Goal: Task Accomplishment & Management: Manage account settings

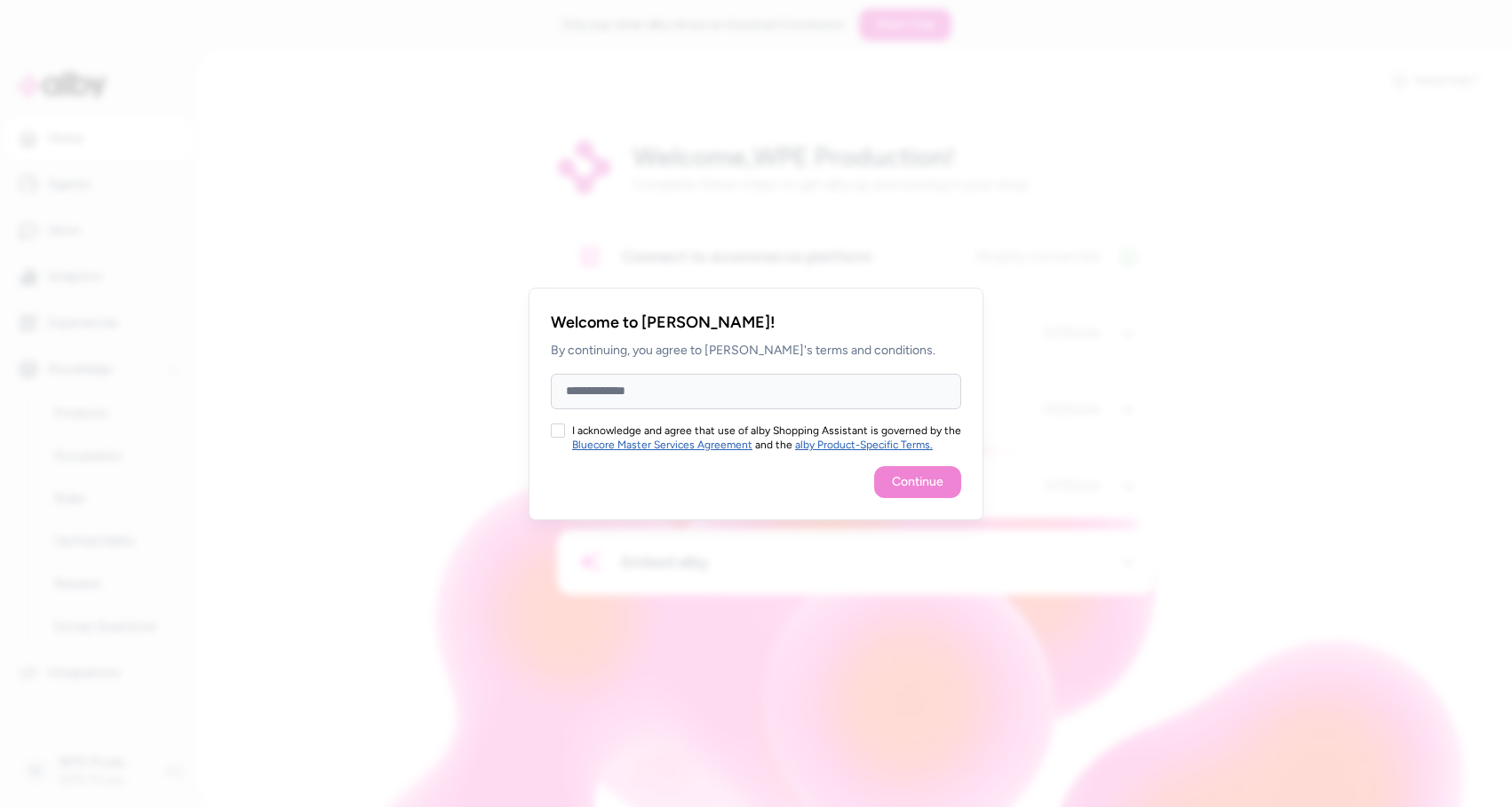
click at [555, 437] on button "I acknowledge and agree that use of alby Shopping Assistant is governed by the …" at bounding box center [558, 430] width 14 height 14
click at [607, 390] on input "Full Name" at bounding box center [756, 392] width 411 height 36
type input "*********"
click at [939, 477] on button "Continue" at bounding box center [918, 482] width 87 height 32
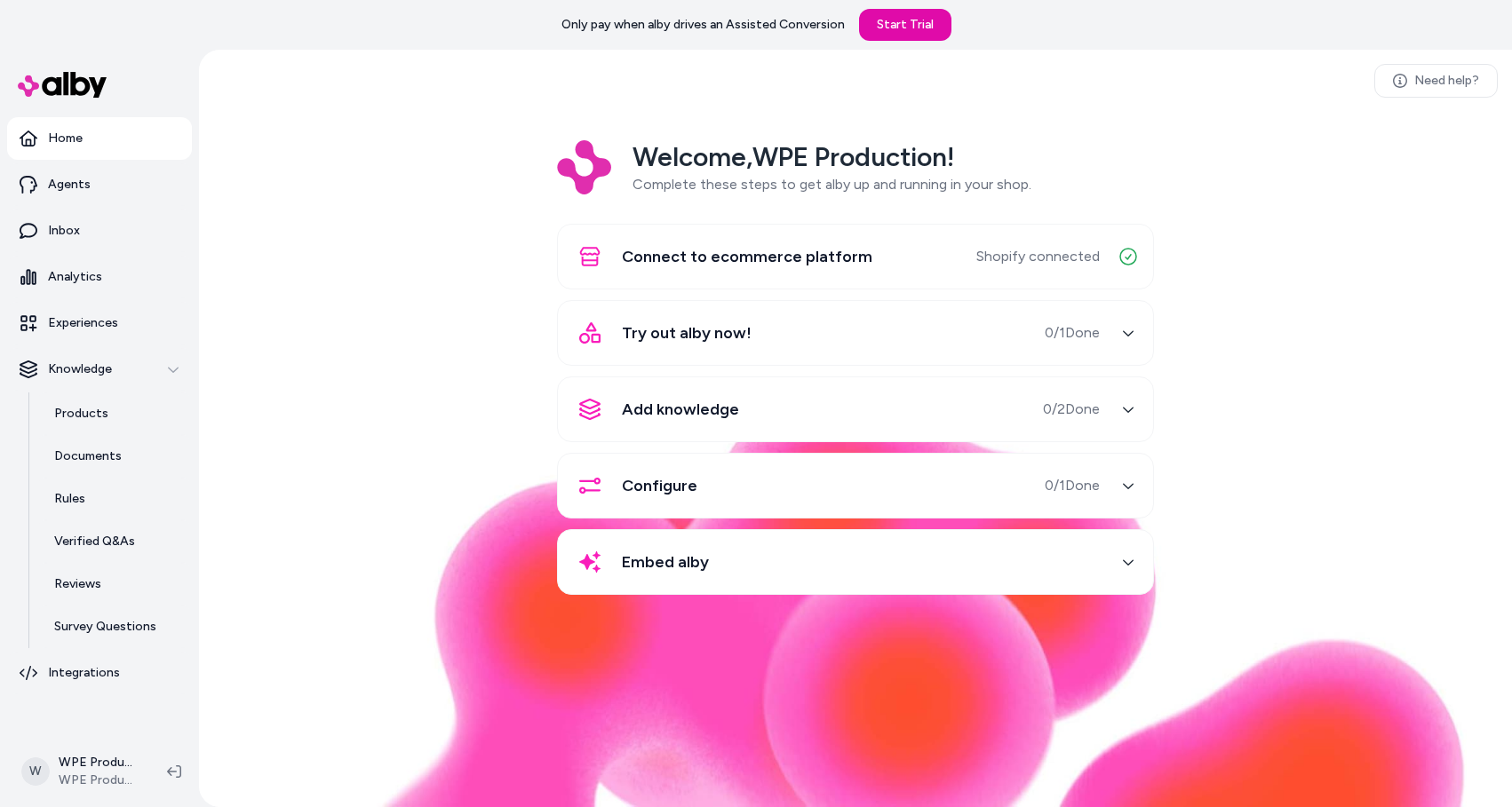
click at [1121, 334] on div "button" at bounding box center [1129, 333] width 28 height 28
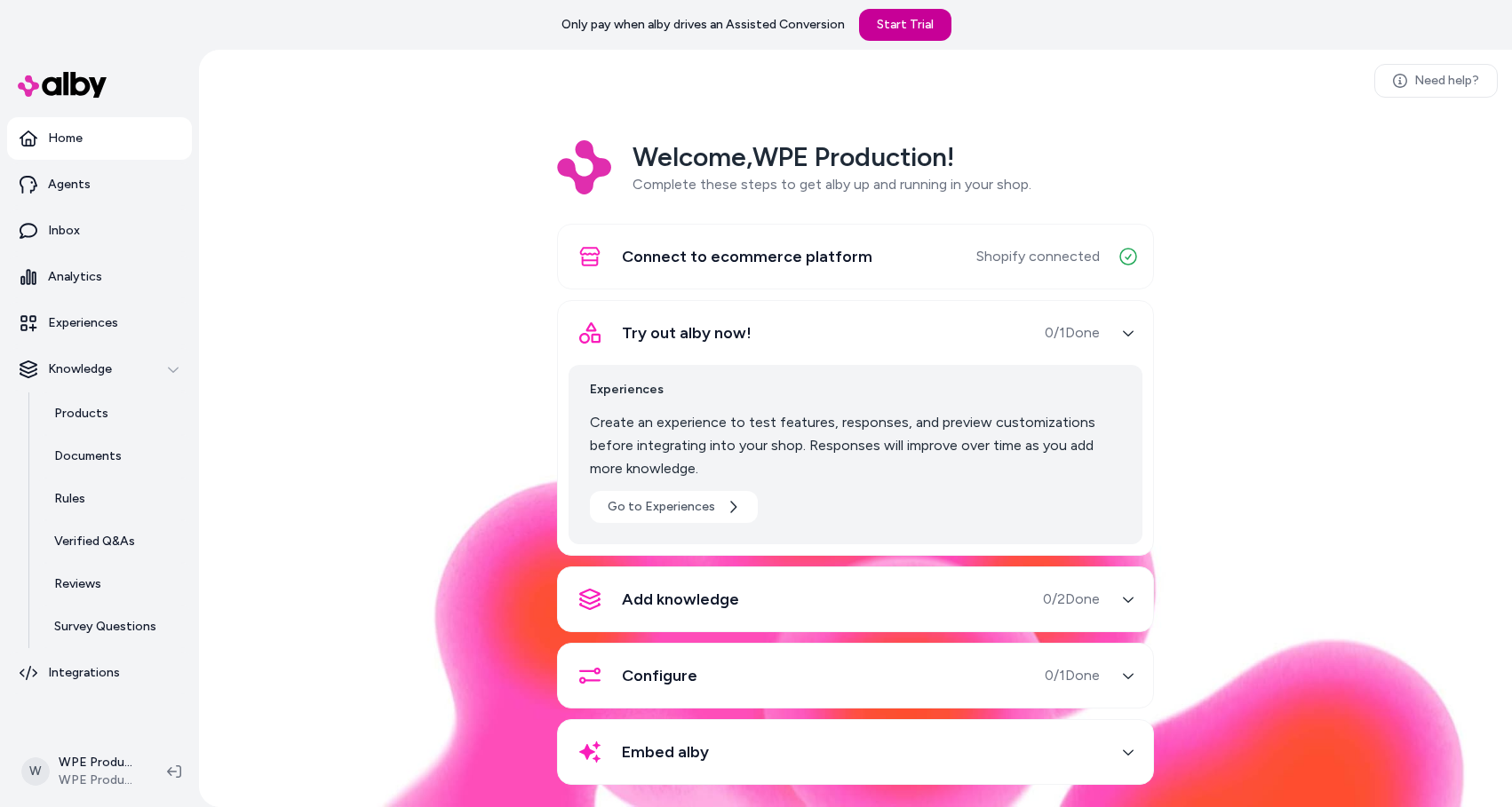
click at [910, 36] on link "Start Trial" at bounding box center [905, 24] width 92 height 32
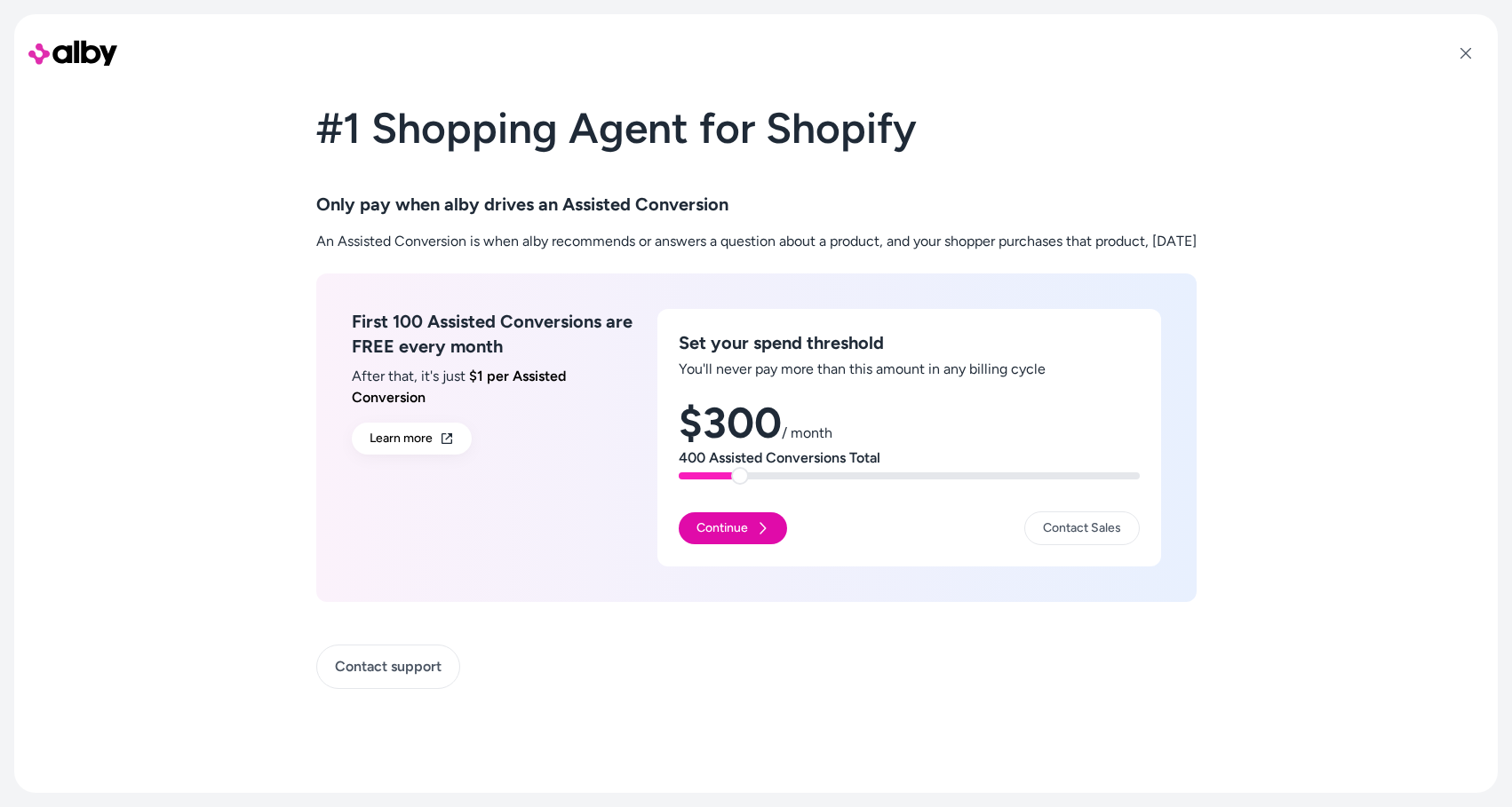
click at [717, 462] on div "$300 / month 400 Assisted Conversions Total" at bounding box center [909, 440] width 461 height 78
click at [723, 480] on span at bounding box center [731, 476] width 18 height 18
click at [711, 544] on div "Continue Contact Sales" at bounding box center [909, 523] width 461 height 44
click at [711, 541] on button "Continue" at bounding box center [733, 528] width 108 height 32
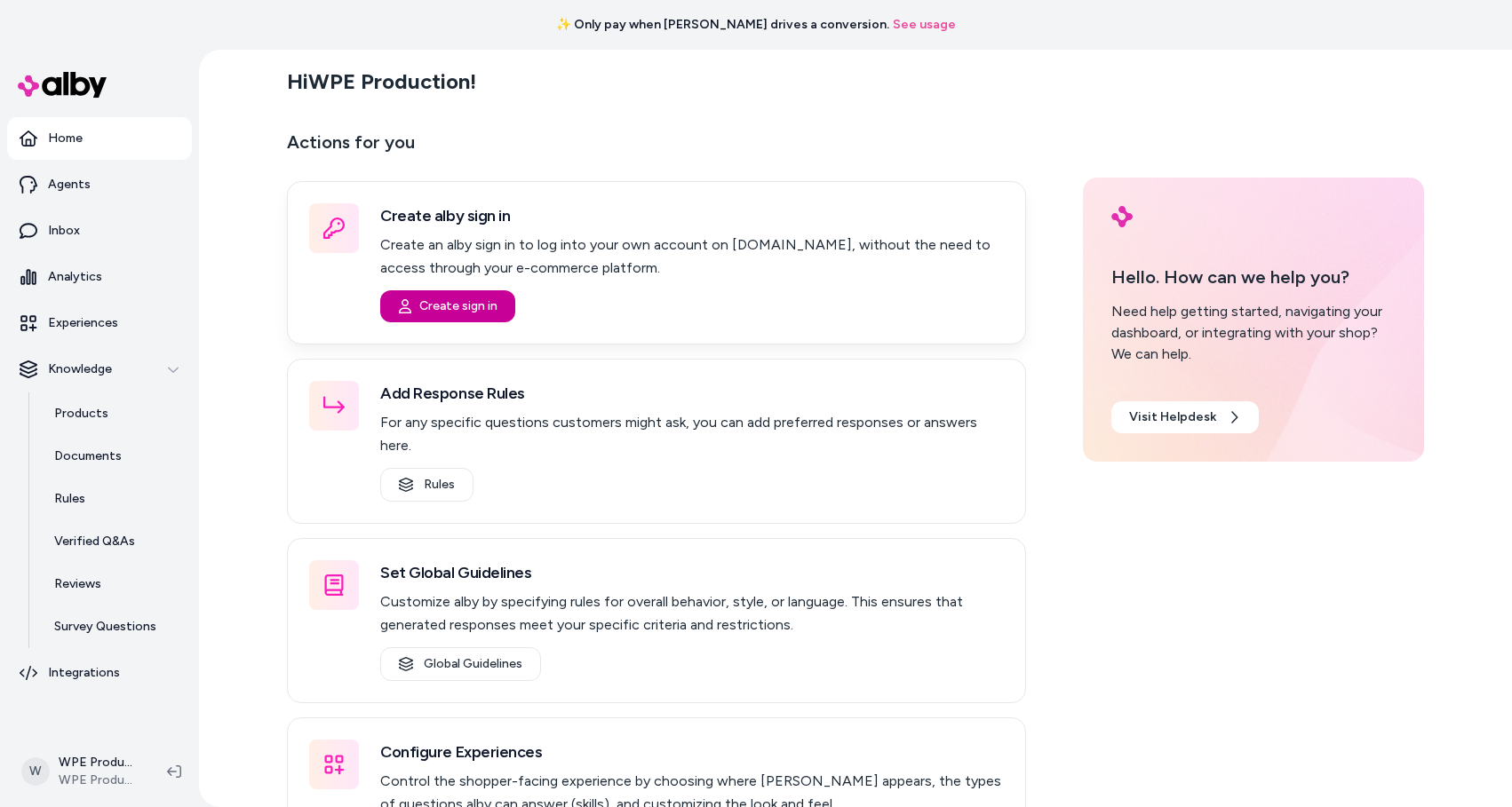
click at [457, 304] on button "Create sign in" at bounding box center [447, 306] width 135 height 32
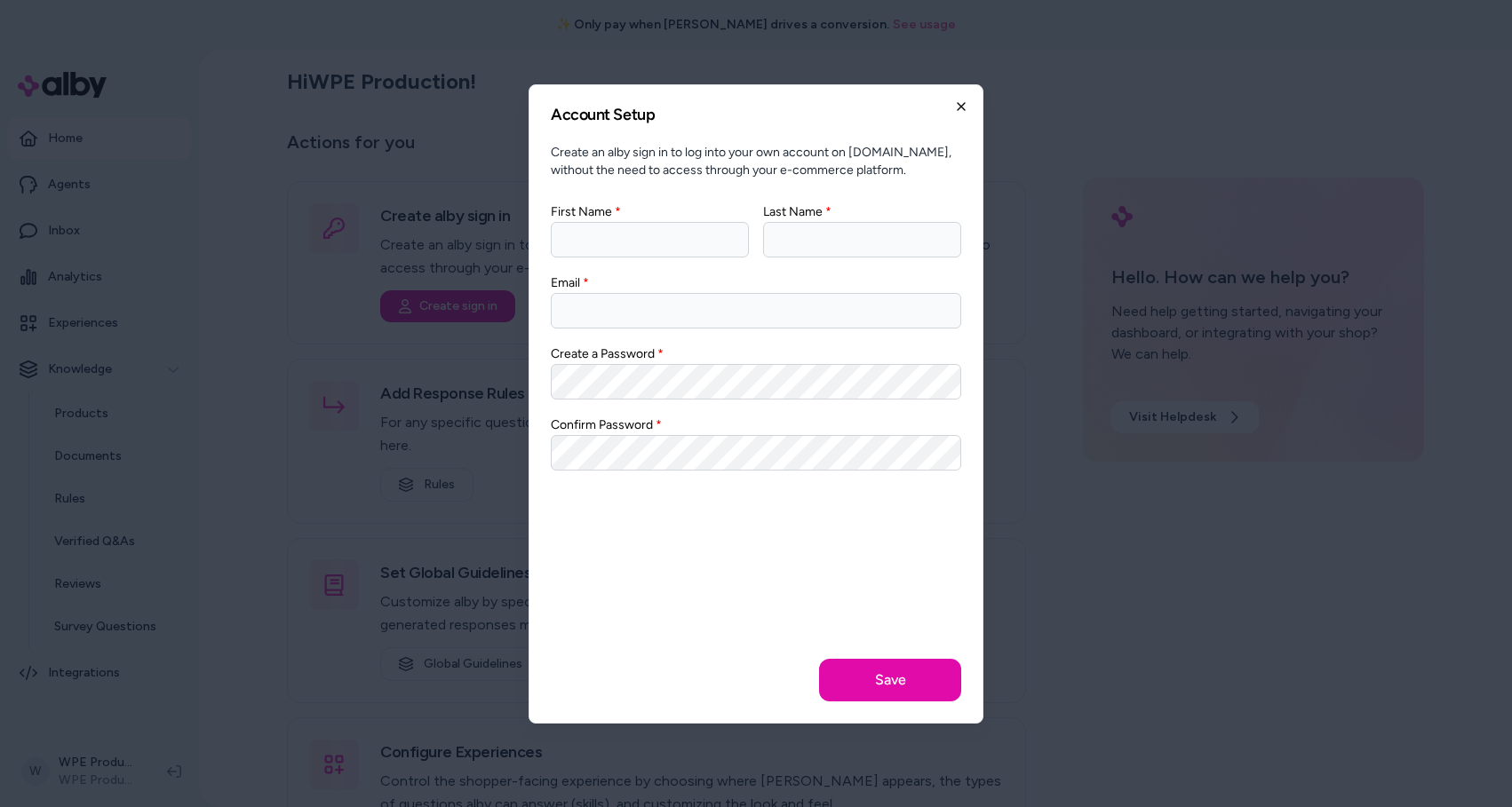
click at [966, 105] on icon "button" at bounding box center [961, 106] width 14 height 14
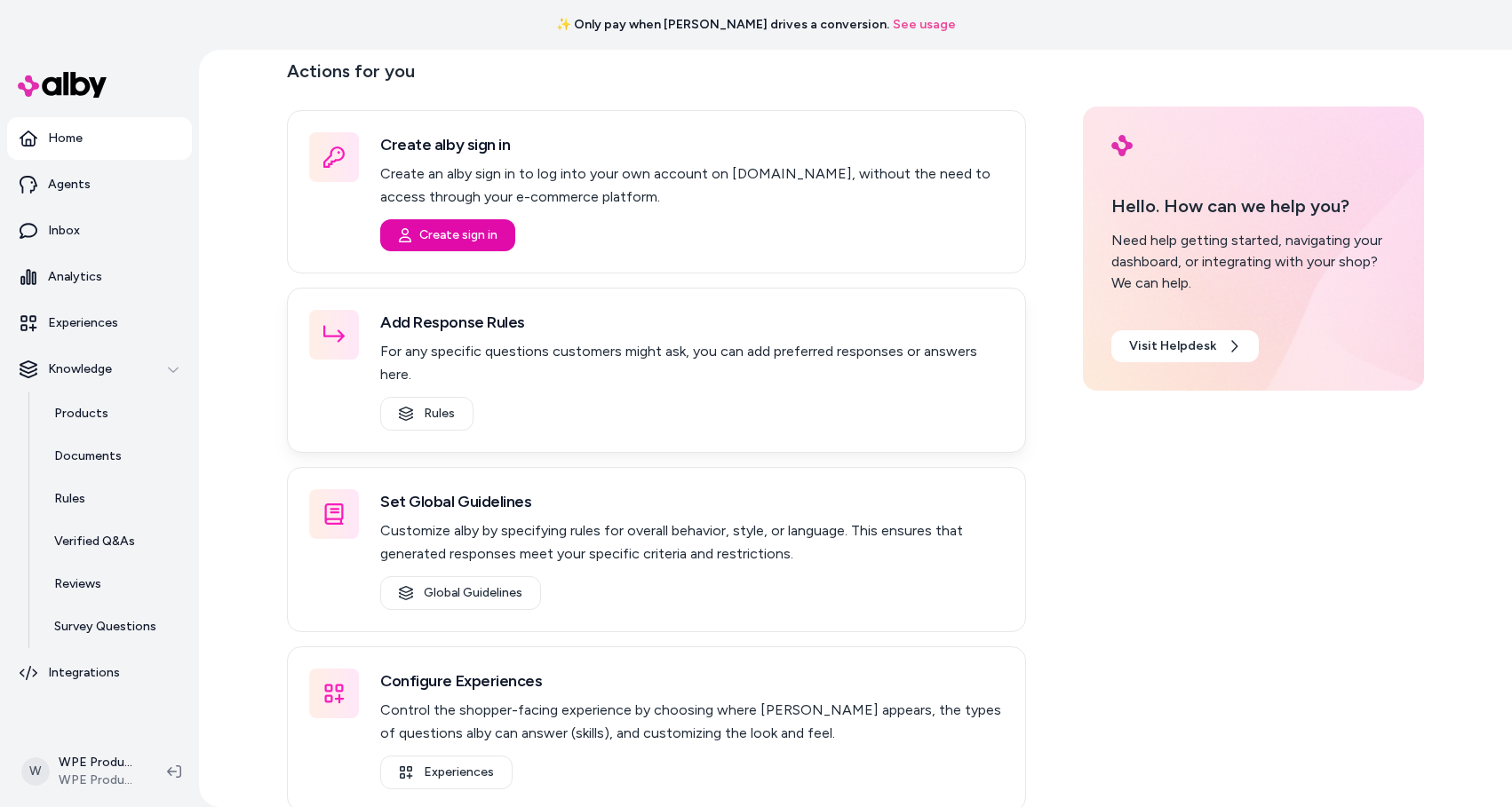
scroll to position [71, 0]
click at [445, 405] on link "Rules" at bounding box center [427, 415] width 93 height 34
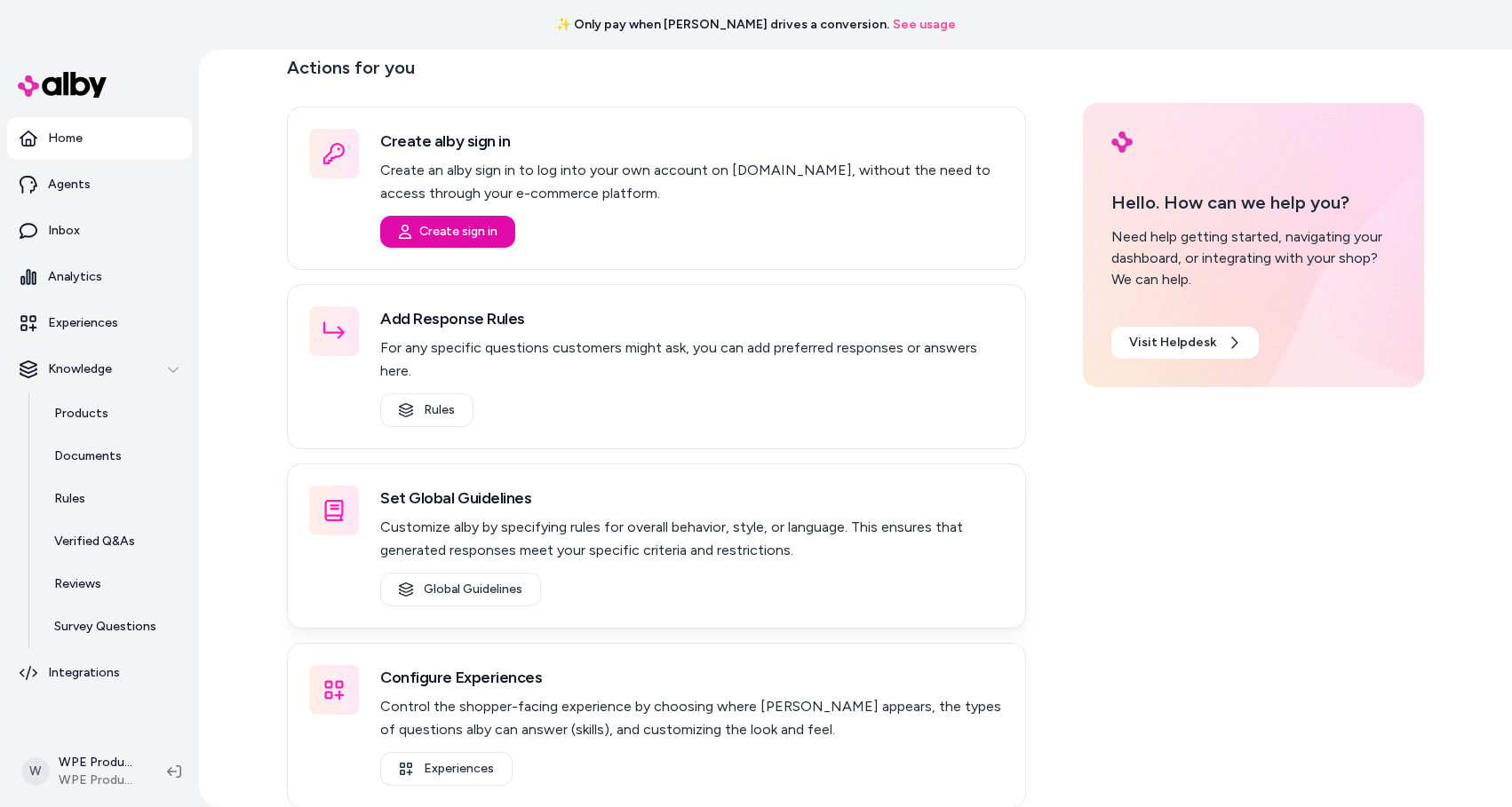
scroll to position [71, 0]
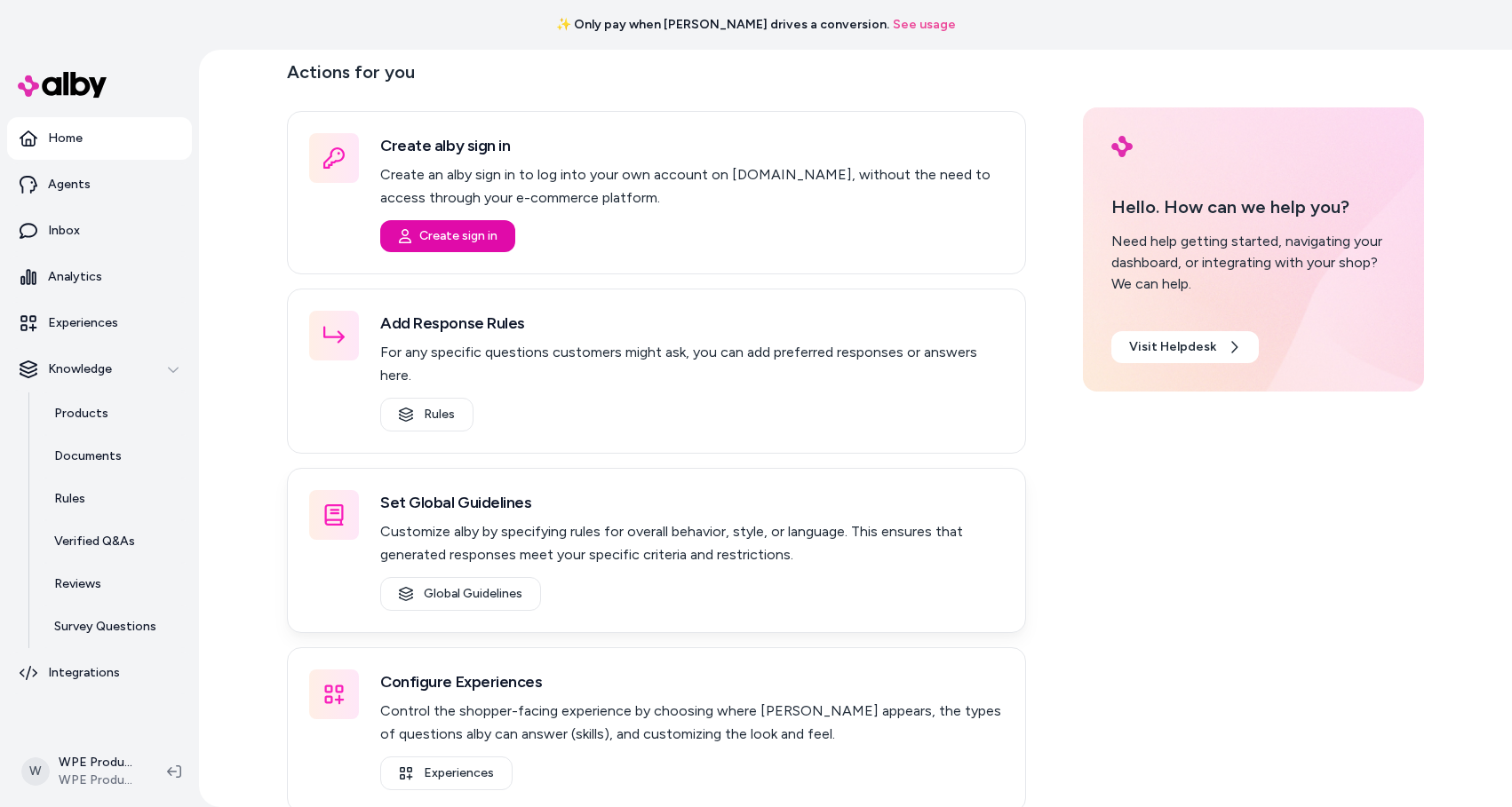
click at [498, 598] on div "Set Global Guidelines Customize alby by specifying rules for overall behavior, …" at bounding box center [657, 550] width 740 height 165
click at [498, 578] on link "Global Guidelines" at bounding box center [461, 594] width 161 height 34
